Goal: Task Accomplishment & Management: Use online tool/utility

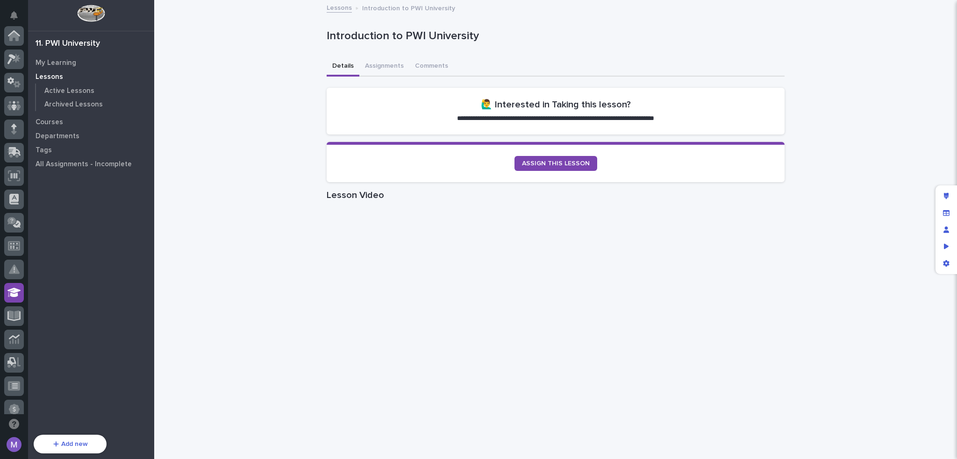
scroll to position [257, 0]
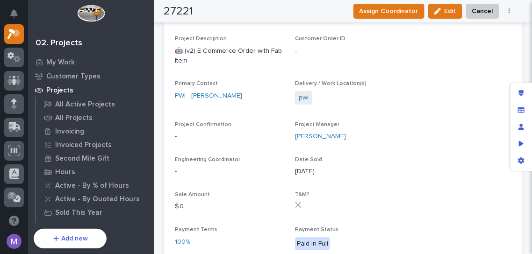
scroll to position [7, 0]
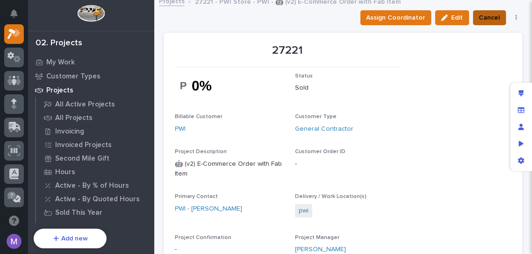
click at [493, 12] on button "Cancel" at bounding box center [489, 17] width 33 height 15
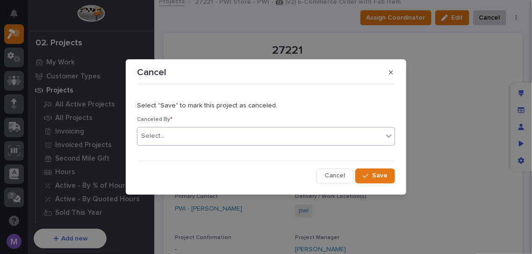
click at [277, 134] on div "Select..." at bounding box center [259, 135] width 245 height 15
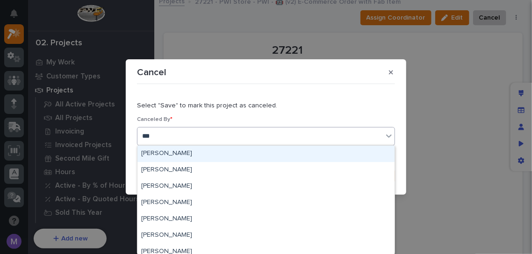
type input "****"
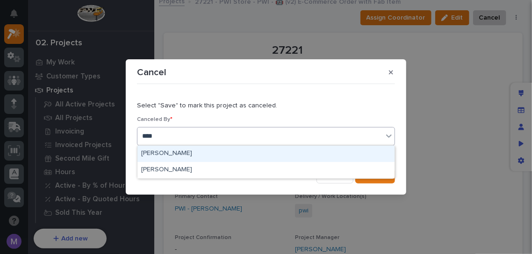
click at [223, 156] on div "Matt Hall" at bounding box center [265, 154] width 257 height 16
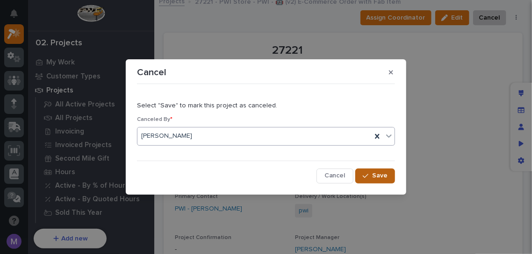
click at [391, 175] on button "Save" at bounding box center [375, 176] width 40 height 15
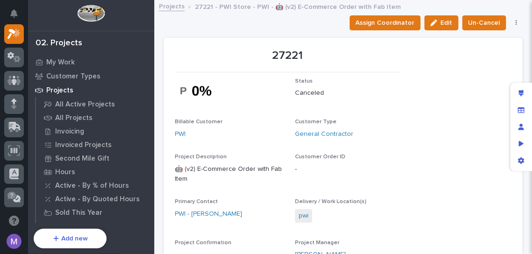
scroll to position [0, 0]
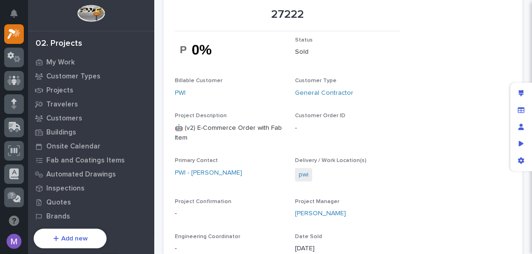
scroll to position [93, 0]
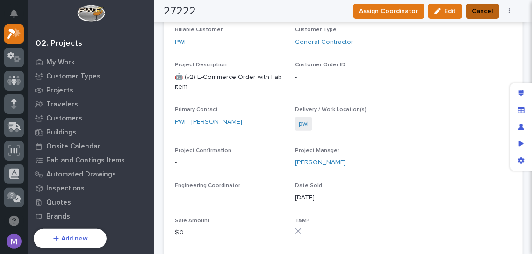
click at [477, 13] on span "Cancel" at bounding box center [482, 11] width 21 height 11
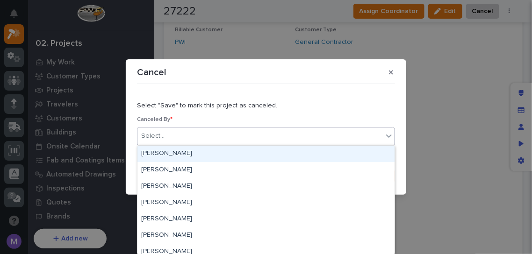
click at [283, 130] on div "Select..." at bounding box center [259, 135] width 245 height 15
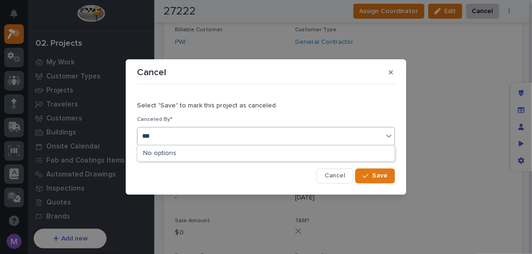
type input "****"
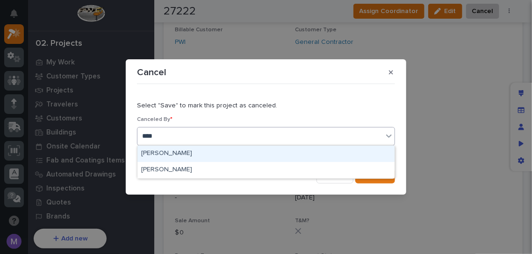
click at [273, 159] on div "[PERSON_NAME]" at bounding box center [265, 154] width 257 height 16
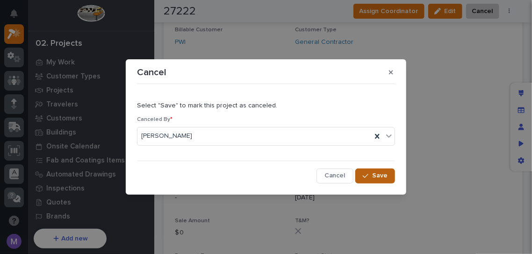
click at [371, 171] on button "Save" at bounding box center [375, 176] width 40 height 15
